Goal: Entertainment & Leisure: Consume media (video, audio)

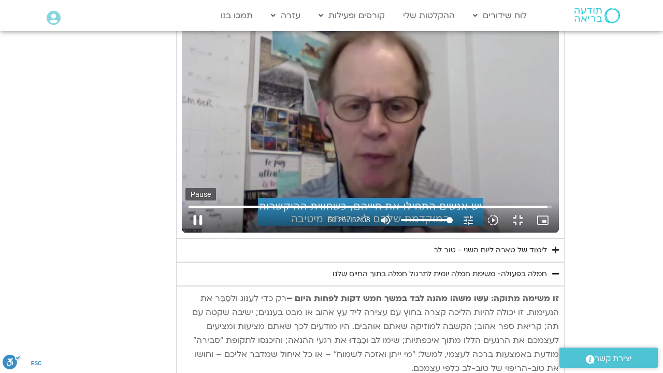
click at [185, 233] on button "pause" at bounding box center [197, 220] width 25 height 25
type input "3086.37773"
click at [530, 233] on button "fullscreen_exit" at bounding box center [517, 220] width 25 height 25
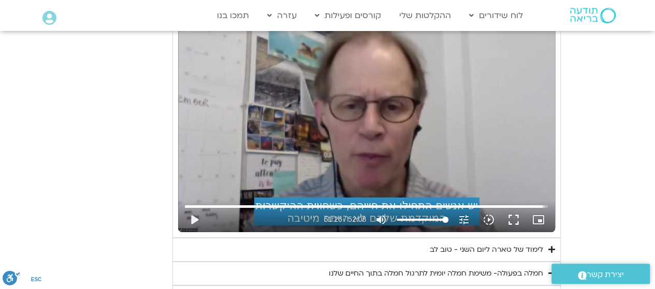
click at [500, 244] on div "לימוד של טארה ליום השני - טוב לב" at bounding box center [486, 250] width 113 height 12
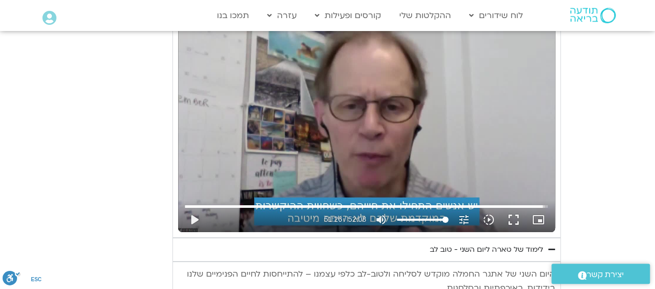
click at [527, 244] on div "לימוד של טארה ליום השני - טוב לב" at bounding box center [486, 250] width 113 height 12
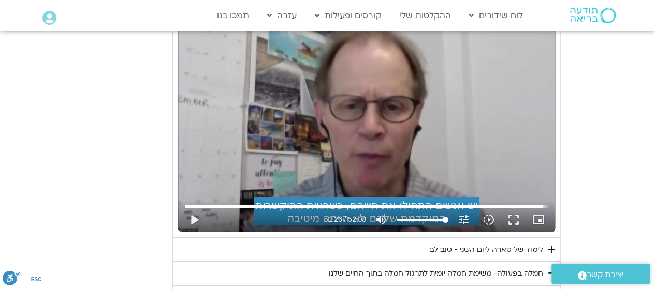
scroll to position [1793, 0]
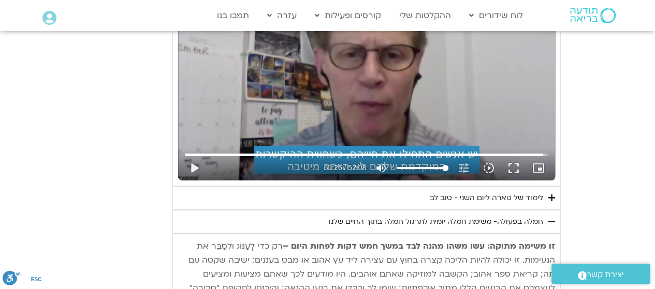
click at [511, 192] on div "לימוד של טארה ליום השני - טוב לב" at bounding box center [486, 198] width 113 height 12
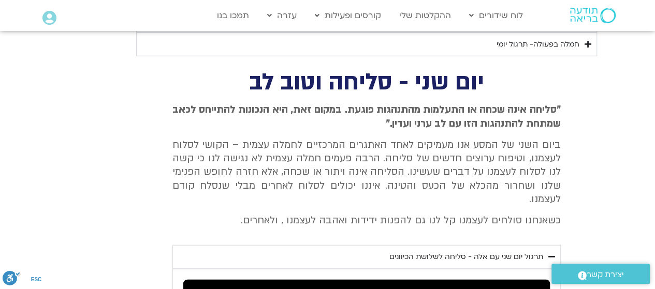
scroll to position [1223, 0]
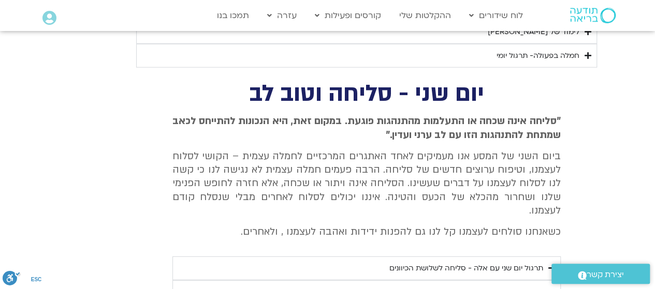
click at [443, 263] on div "תרגול יום שני עם אלה - סליחה לשלושת הכיוונים" at bounding box center [466, 269] width 154 height 12
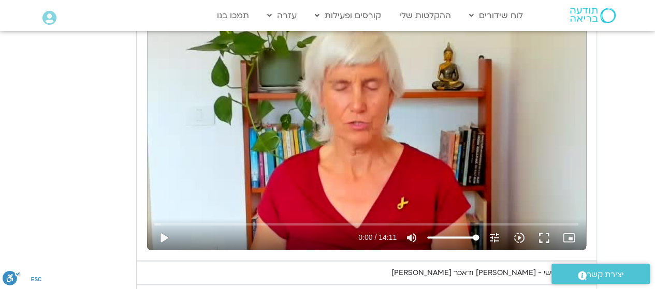
scroll to position [1016, 0]
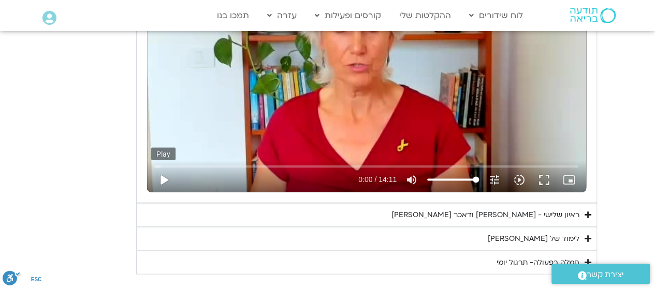
click at [162, 175] on button "play_arrow" at bounding box center [163, 180] width 25 height 25
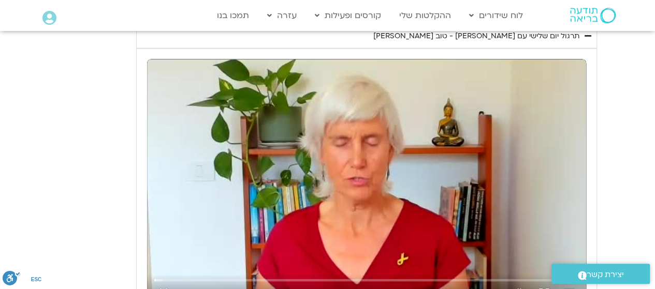
scroll to position [912, 0]
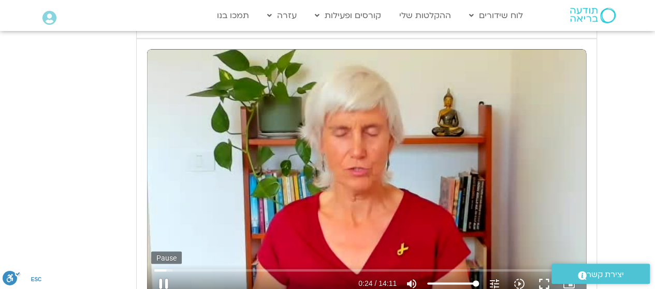
click at [166, 280] on button "pause" at bounding box center [163, 283] width 25 height 25
click at [164, 278] on button "play_arrow" at bounding box center [163, 283] width 25 height 25
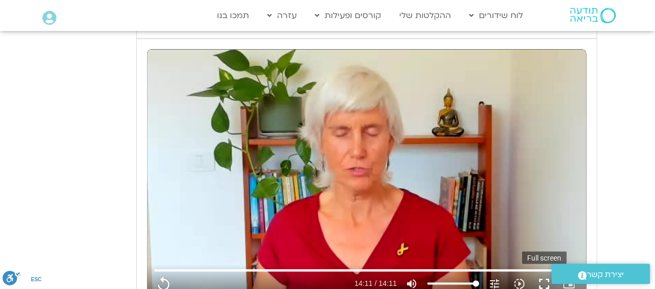
click at [545, 278] on button "fullscreen" at bounding box center [544, 283] width 25 height 25
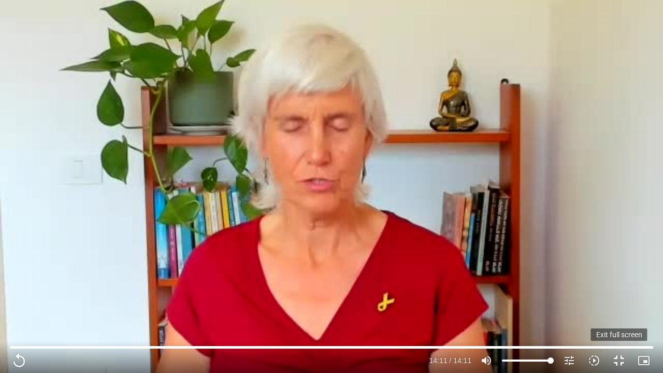
click at [619, 356] on button "fullscreen_exit" at bounding box center [618, 360] width 25 height 25
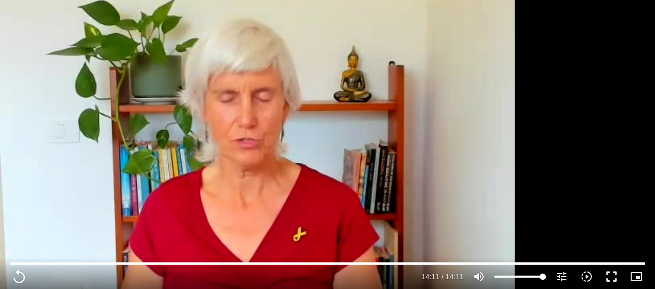
scroll to position [1068, 0]
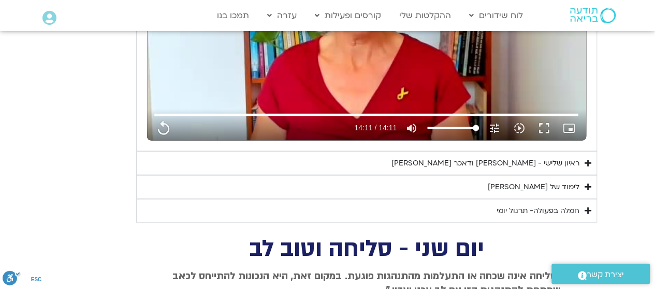
click at [546, 158] on div "ראיון שלישי - [PERSON_NAME] ודאכר [PERSON_NAME]" at bounding box center [485, 163] width 188 height 12
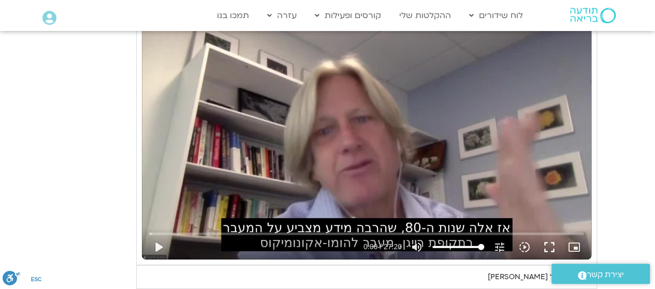
scroll to position [1275, 0]
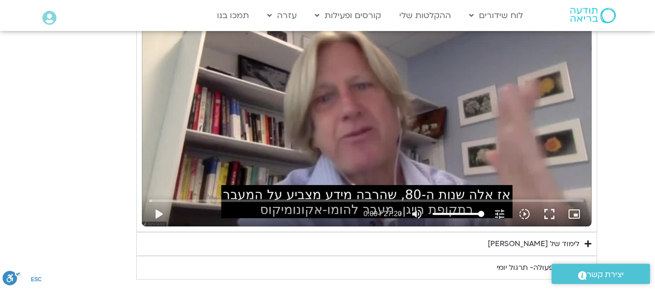
type input "851.4"
